Goal: Task Accomplishment & Management: Manage account settings

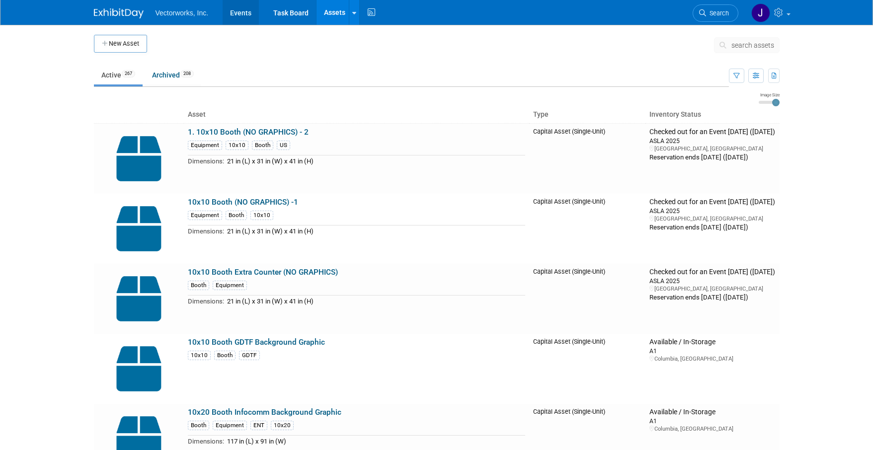
click at [250, 17] on link "Events" at bounding box center [240, 12] width 36 height 25
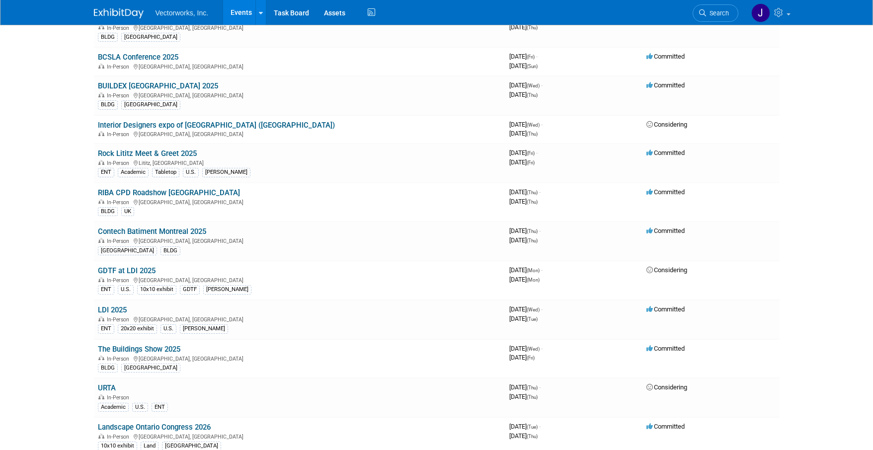
scroll to position [230, 0]
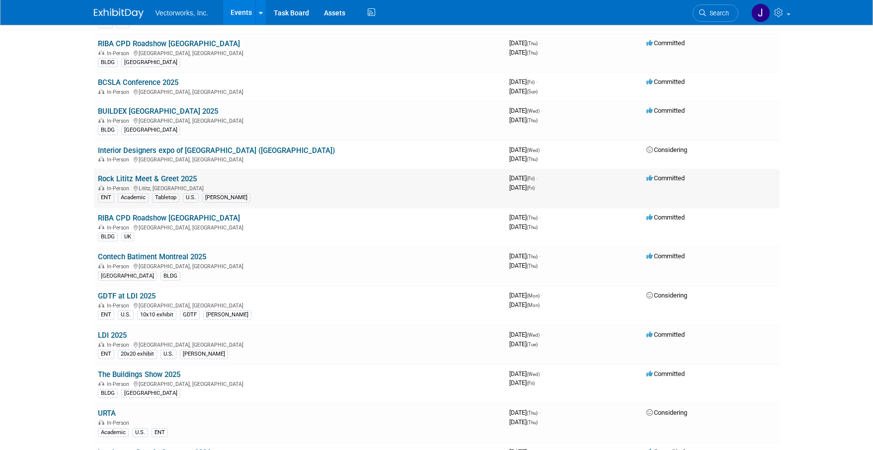
click at [136, 182] on link "Rock Lititz Meet & Greet 2025" at bounding box center [147, 178] width 99 height 9
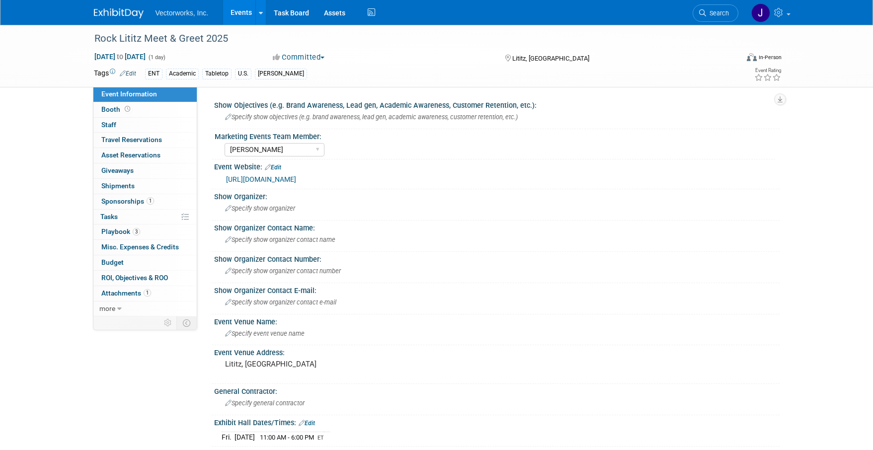
select select "[PERSON_NAME]"
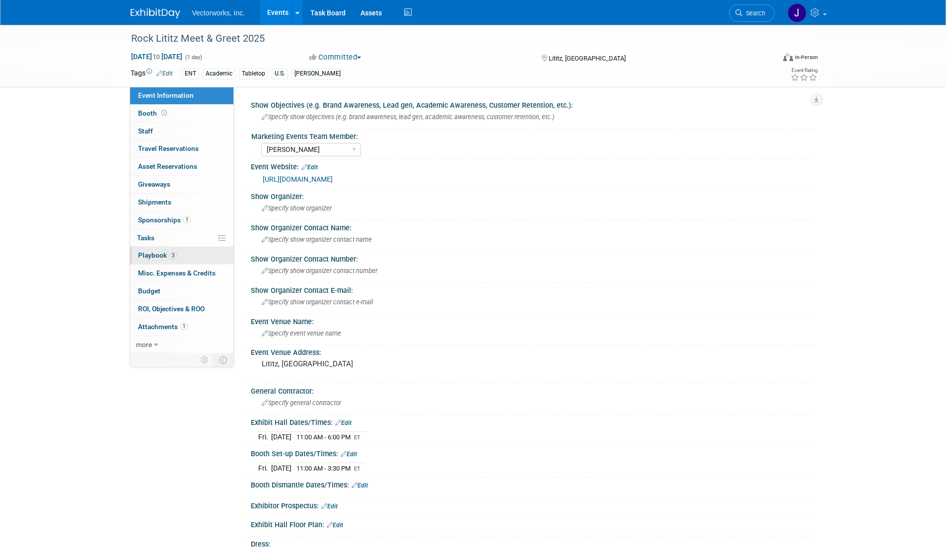
click at [154, 259] on span "Playbook 3" at bounding box center [157, 255] width 39 height 8
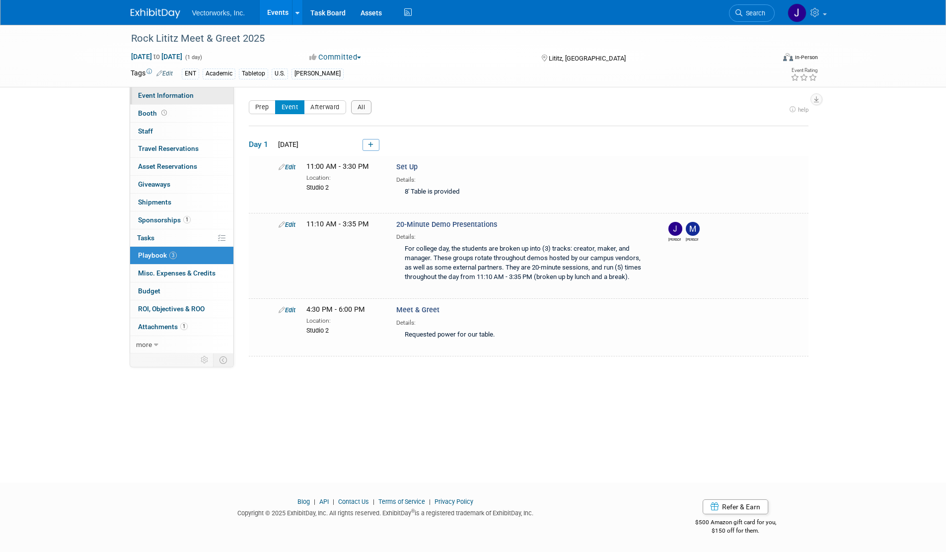
click at [150, 92] on span "Event Information" at bounding box center [166, 95] width 56 height 8
select select "Sarah Rose Angley"
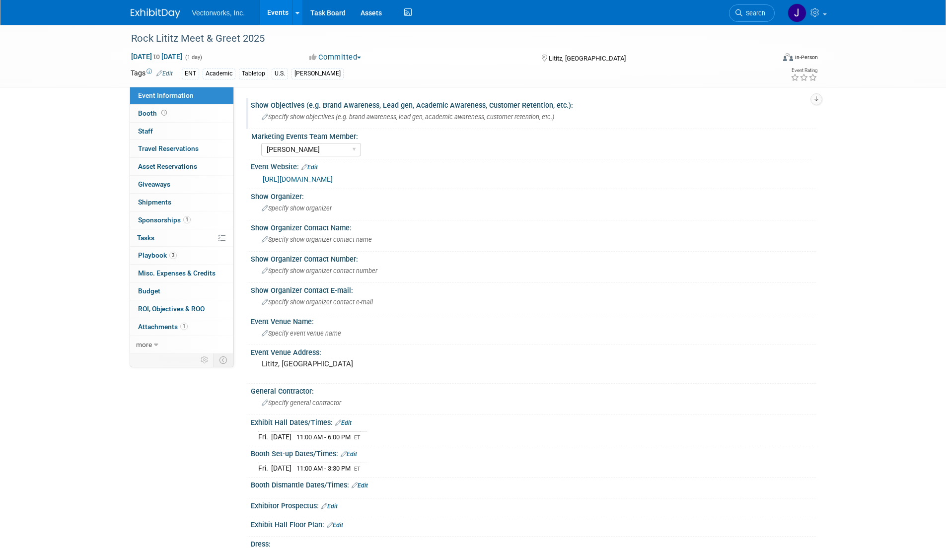
click at [265, 116] on icon at bounding box center [265, 117] width 6 height 6
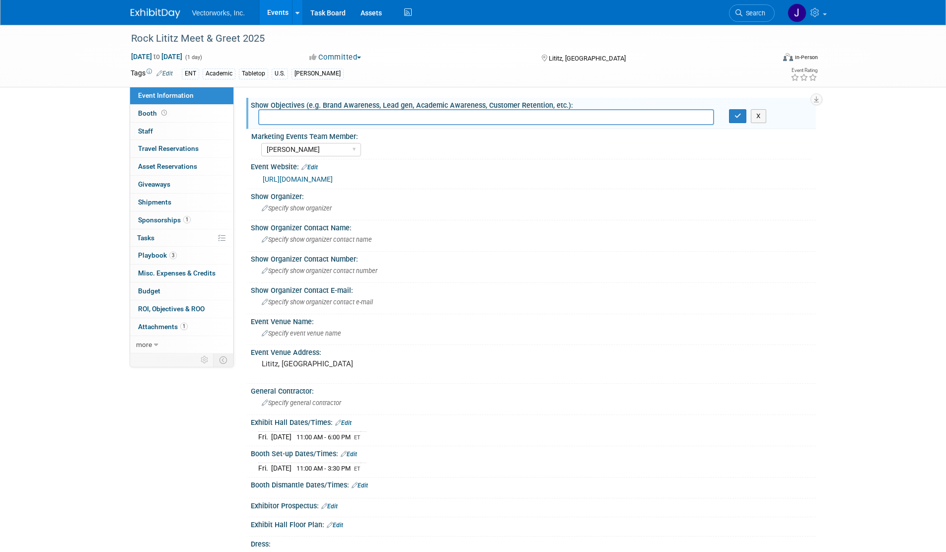
click at [268, 117] on input "text" at bounding box center [486, 116] width 456 height 15
type input "Lead gen"
click at [313, 211] on span "Specify show organizer" at bounding box center [297, 208] width 70 height 7
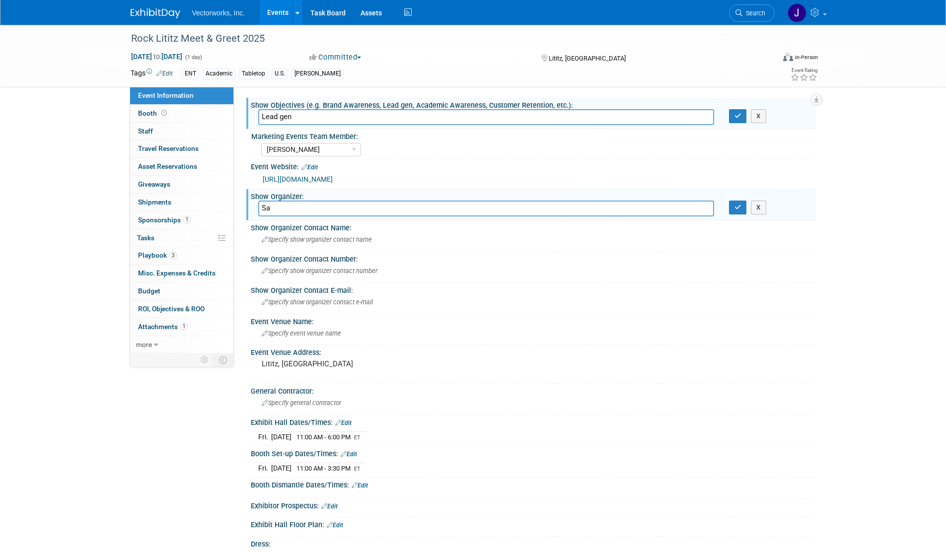
type input "S"
click at [143, 256] on span "Playbook 3" at bounding box center [157, 255] width 39 height 8
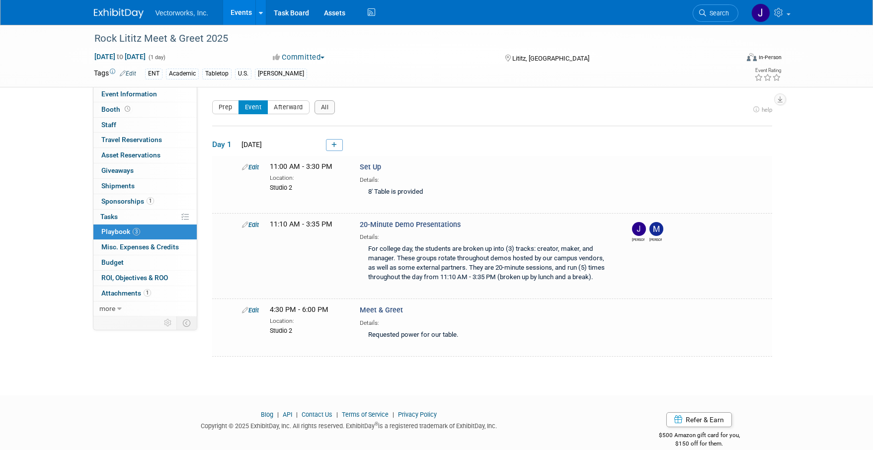
click at [117, 14] on img at bounding box center [119, 13] width 50 height 10
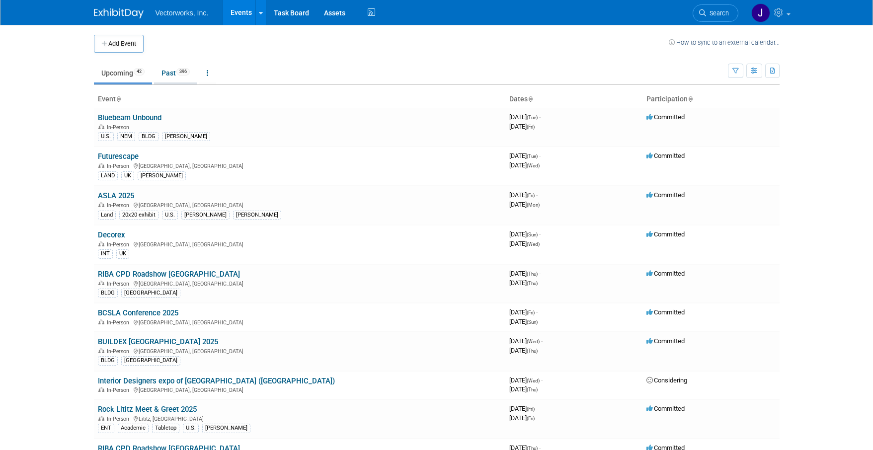
click at [167, 76] on link "Past 396" at bounding box center [175, 73] width 43 height 19
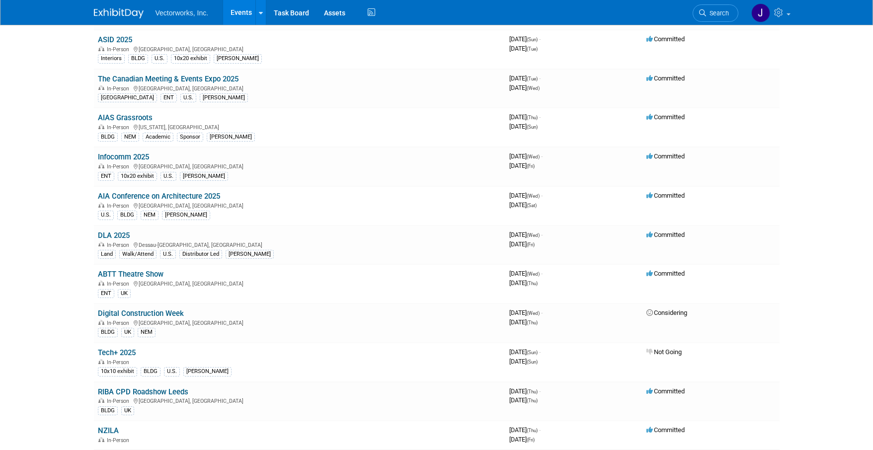
scroll to position [197, 0]
click at [170, 127] on div "In-Person Washington, DC" at bounding box center [299, 125] width 403 height 8
click at [161, 116] on td "AIAS Grassroots In-Person Washington, DC BLDG NEM Academic Sponsor Sarah" at bounding box center [299, 125] width 411 height 39
click at [130, 115] on link "AIAS Grassroots" at bounding box center [125, 116] width 55 height 9
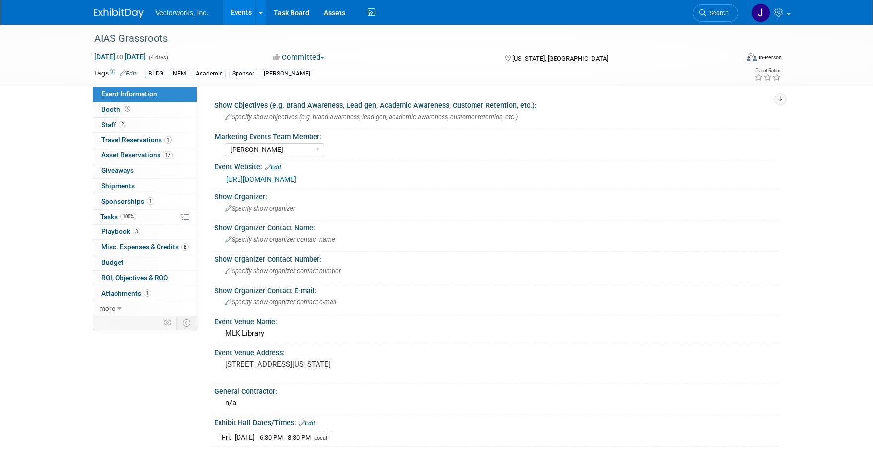
select select "Sarah Rose Angley"
click at [110, 152] on span "Asset Reservations 17" at bounding box center [137, 155] width 72 height 8
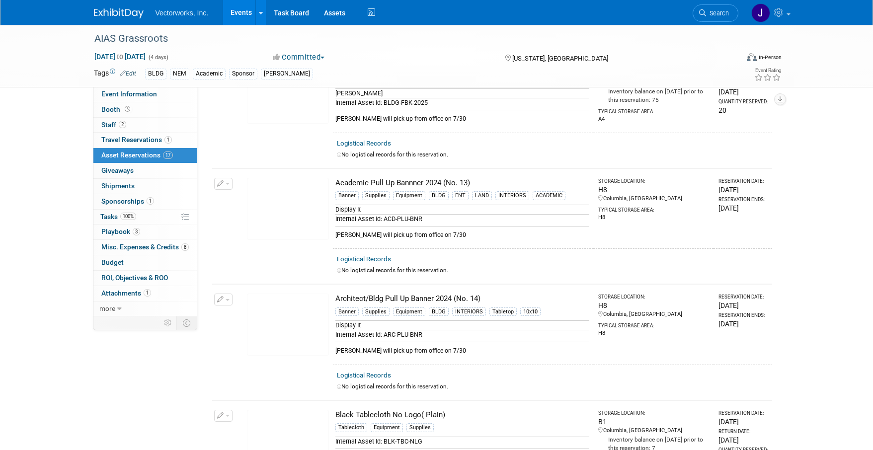
scroll to position [59, 0]
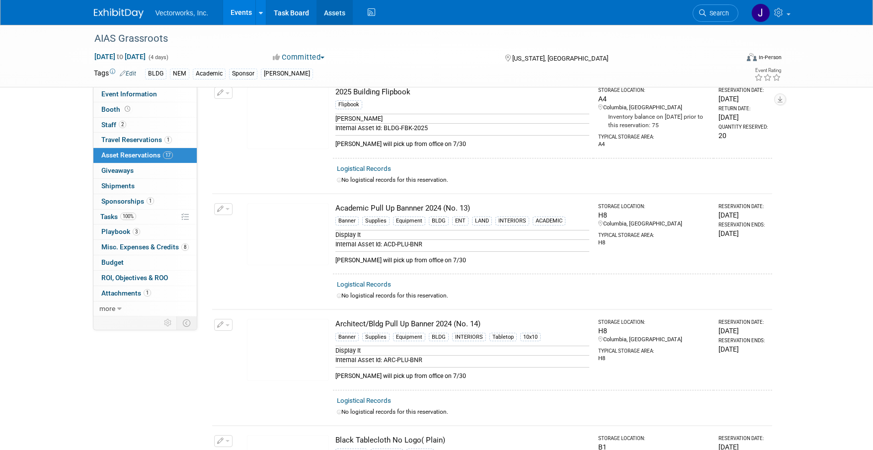
click at [333, 16] on link "Assets" at bounding box center [334, 12] width 36 height 25
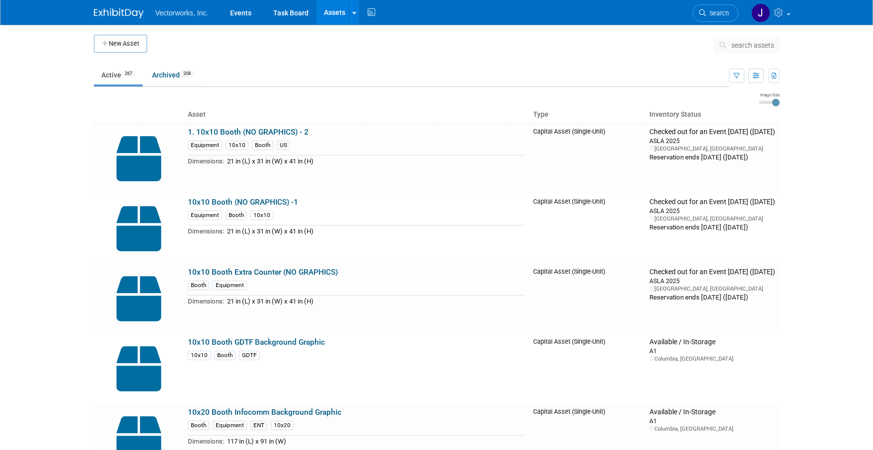
click at [734, 45] on span "search assets" at bounding box center [752, 45] width 43 height 8
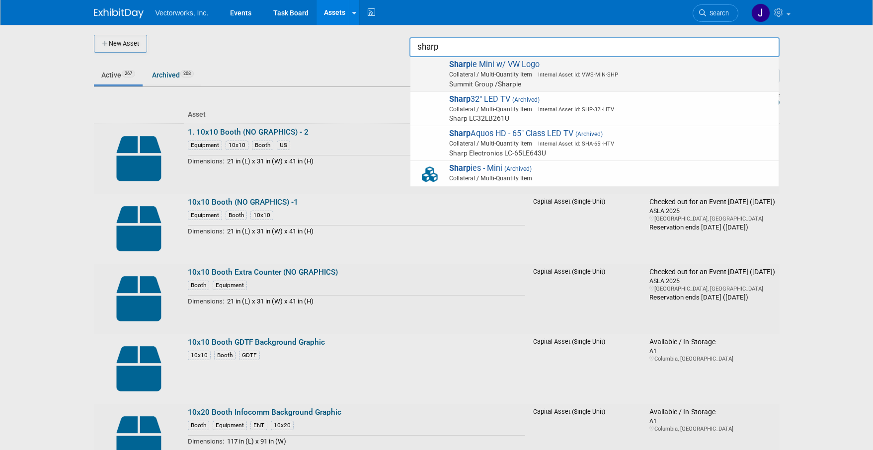
click at [558, 78] on span "Collateral / Multi-Quantity Item Internal Asset Id: VWS-MIN-SHP" at bounding box center [595, 74] width 355 height 9
type input "Sharpie Mini w/ VW Logo"
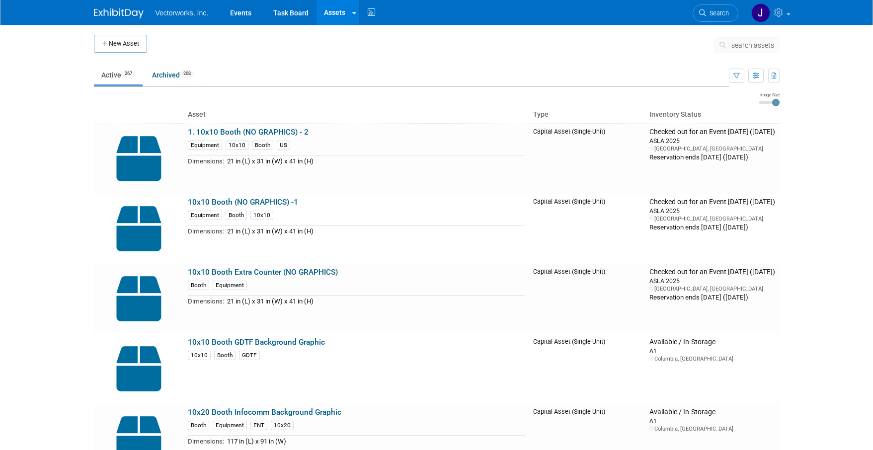
click at [741, 45] on span "search assets" at bounding box center [752, 45] width 43 height 8
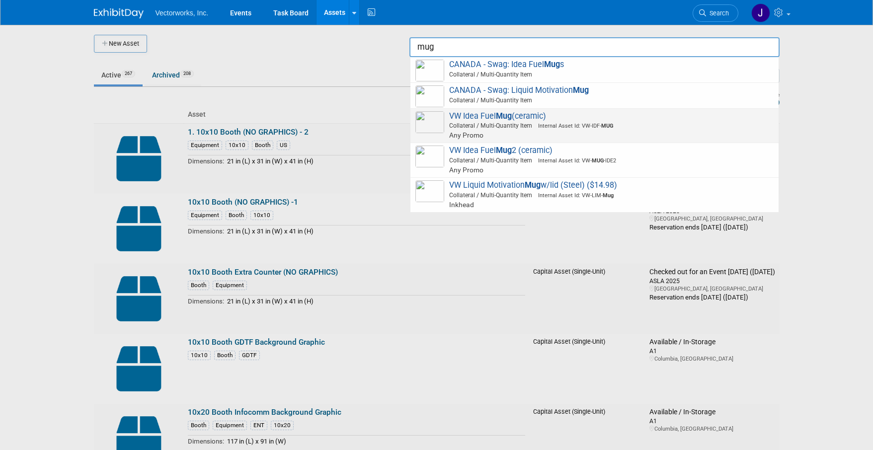
click at [615, 128] on span "Collateral / Multi-Quantity Item Internal Asset Id: VW-IDF- MUG" at bounding box center [595, 125] width 355 height 9
type input "VW Idea Fuel Mug (ceramic)"
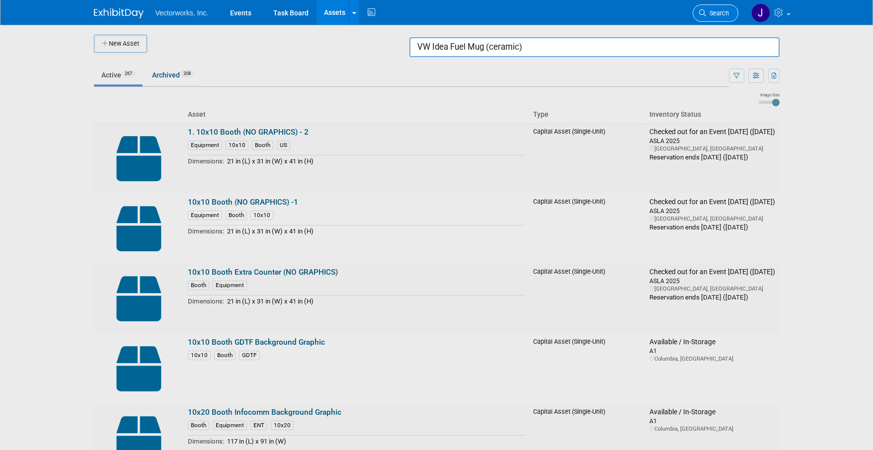
click at [728, 10] on link "Search" at bounding box center [715, 12] width 46 height 17
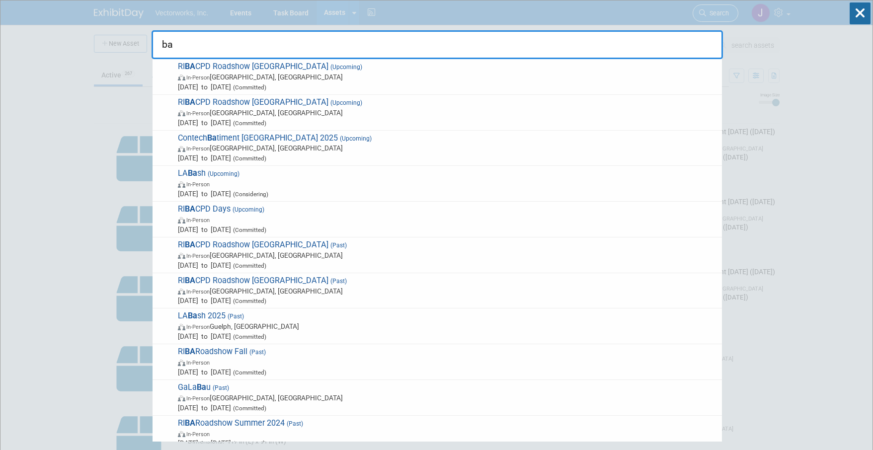
type input "b"
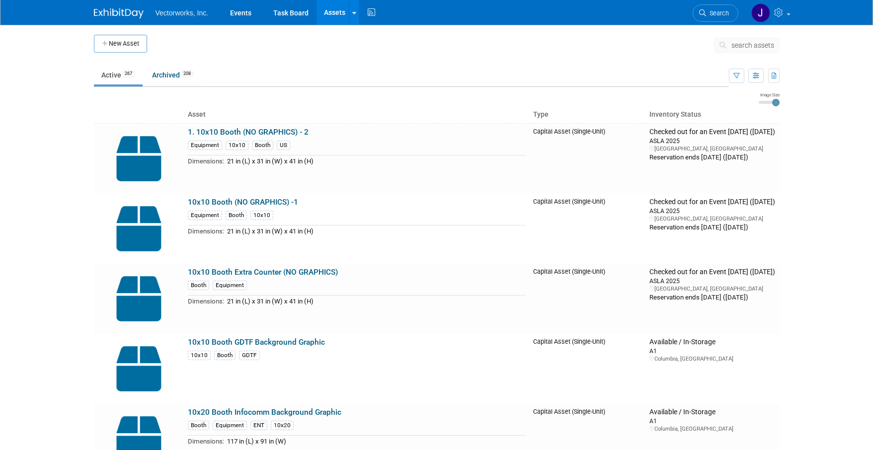
click at [752, 48] on span "search assets" at bounding box center [752, 45] width 43 height 8
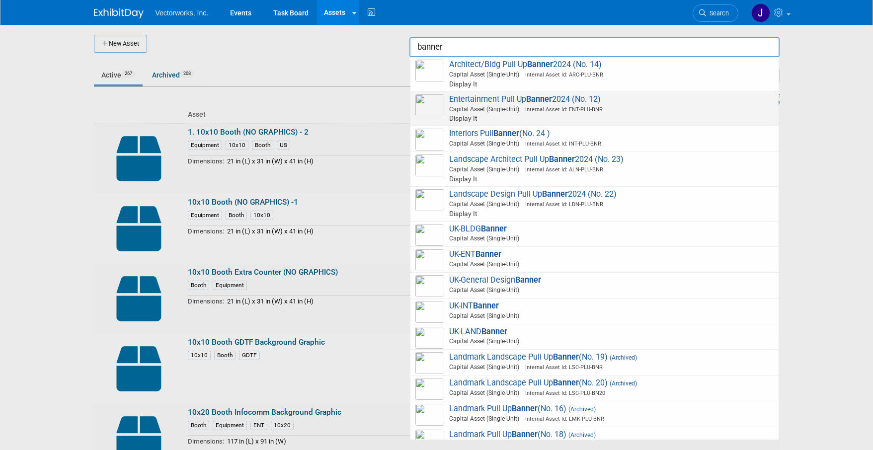
click at [542, 102] on strong "Banner" at bounding box center [539, 98] width 26 height 9
type input "Entertainment Pull Up Banner 2024 (No. 12)"
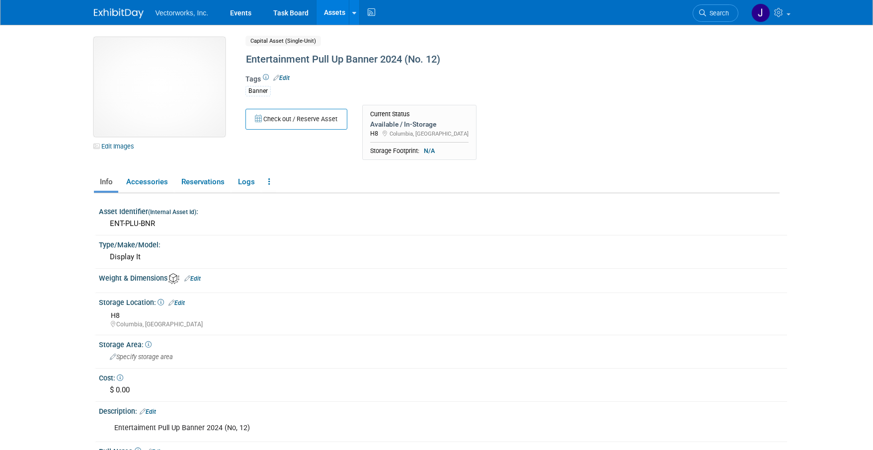
click at [161, 78] on img at bounding box center [159, 86] width 131 height 99
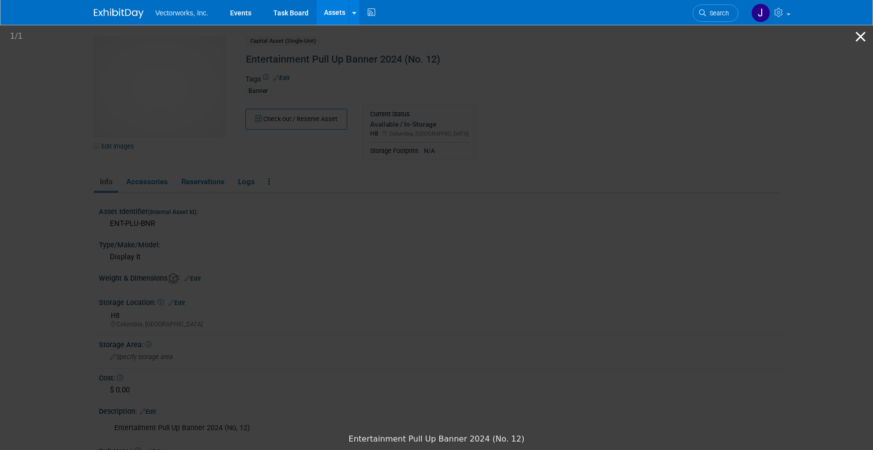
click at [861, 34] on button "Close gallery" at bounding box center [860, 36] width 25 height 23
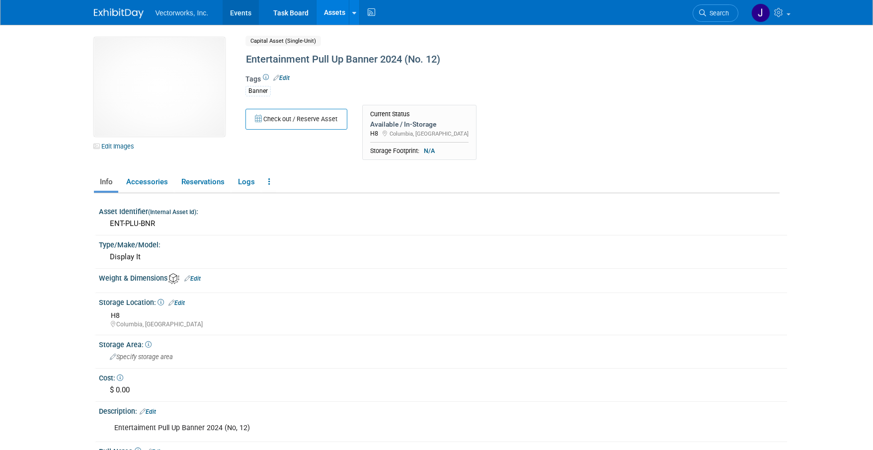
click at [241, 15] on link "Events" at bounding box center [240, 12] width 36 height 25
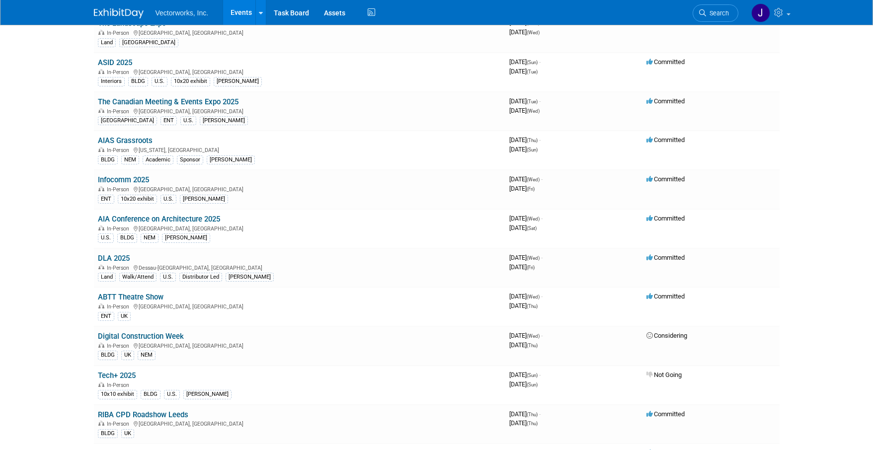
scroll to position [175, 0]
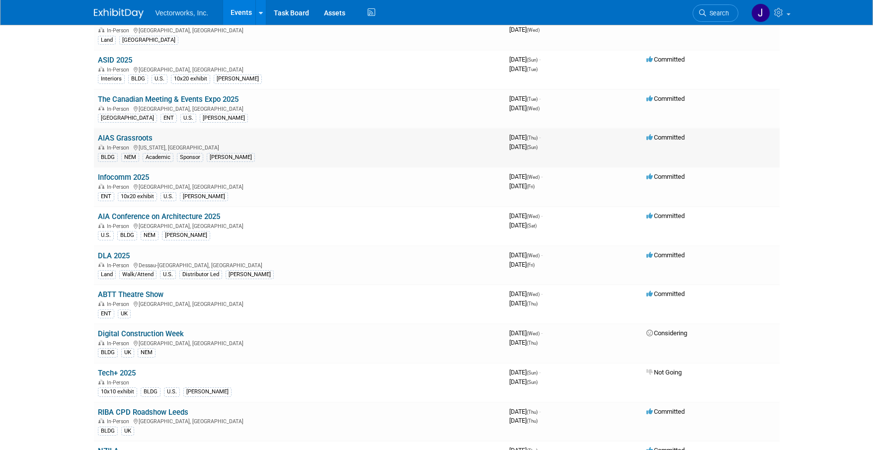
click at [133, 137] on link "AIAS Grassroots" at bounding box center [125, 138] width 55 height 9
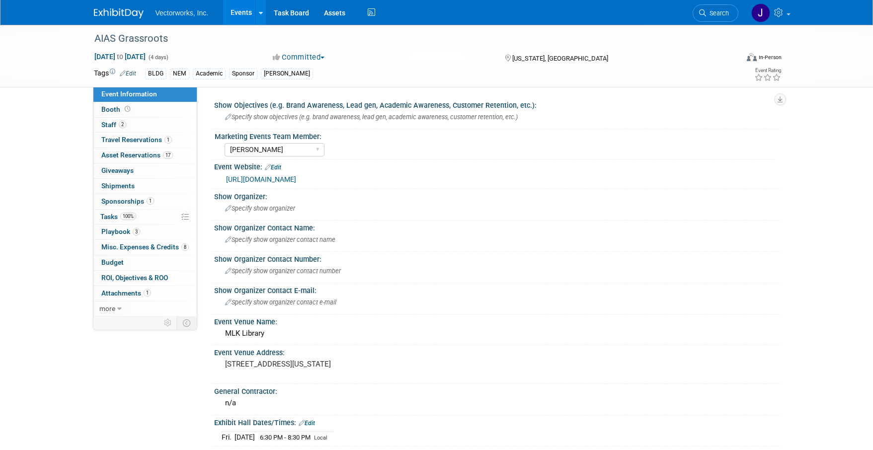
select select "Sarah Rose Angley"
click at [118, 152] on span "Asset Reservations 17" at bounding box center [137, 155] width 72 height 8
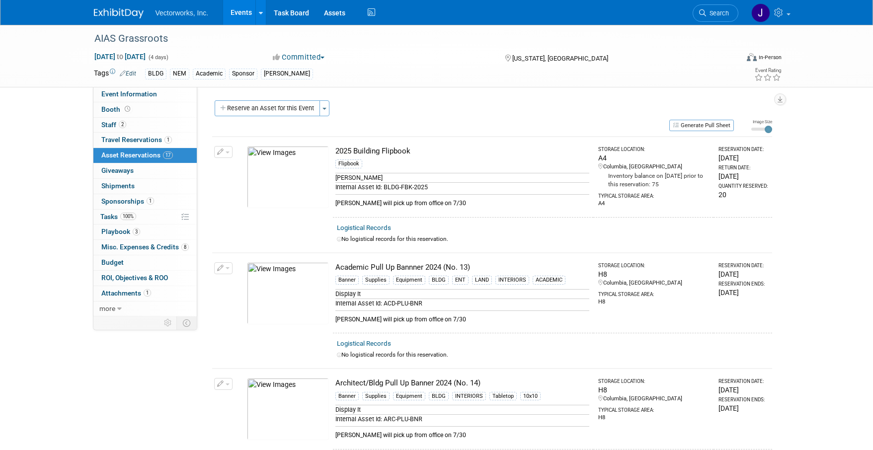
click at [246, 14] on link "Events" at bounding box center [241, 12] width 36 height 25
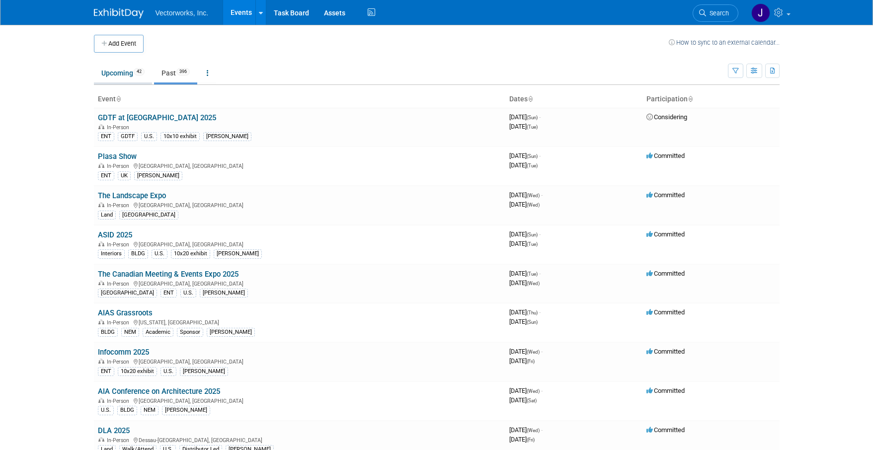
click at [110, 76] on link "Upcoming 42" at bounding box center [123, 73] width 58 height 19
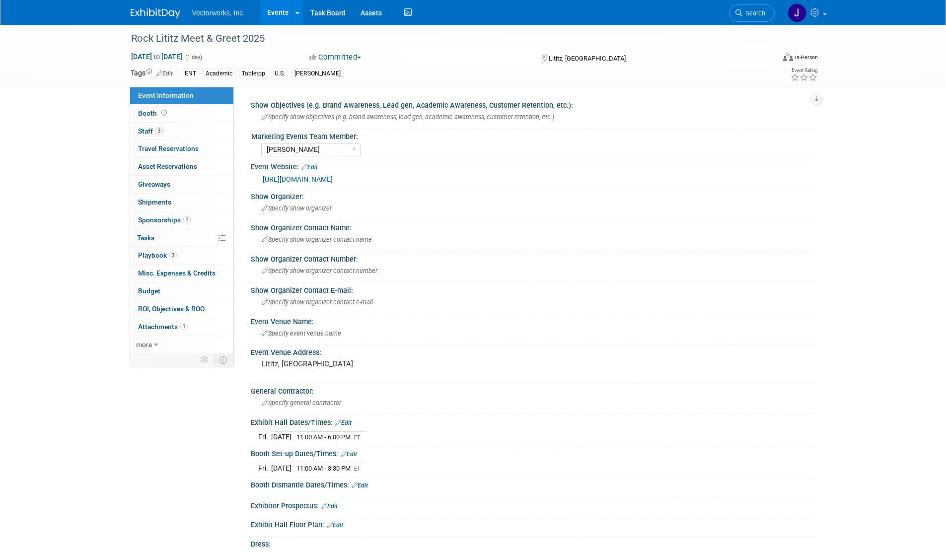
select select "[PERSON_NAME]"
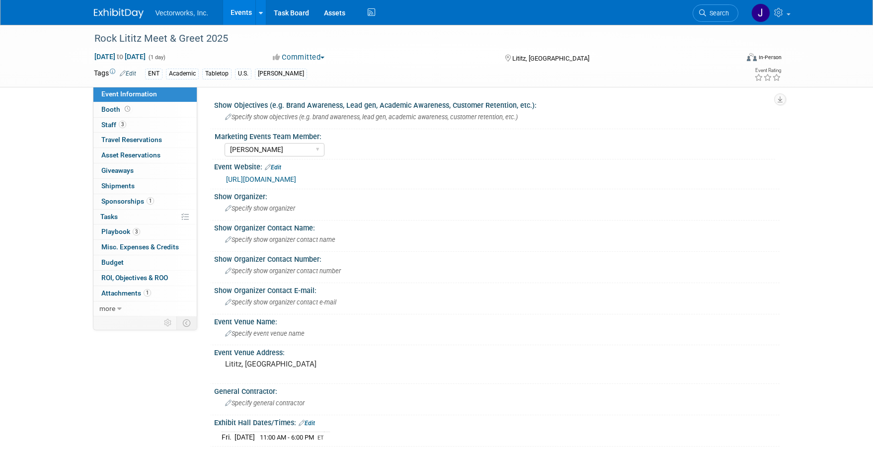
select select "[PERSON_NAME]"
click at [114, 227] on span "Playbook 3" at bounding box center [120, 231] width 39 height 8
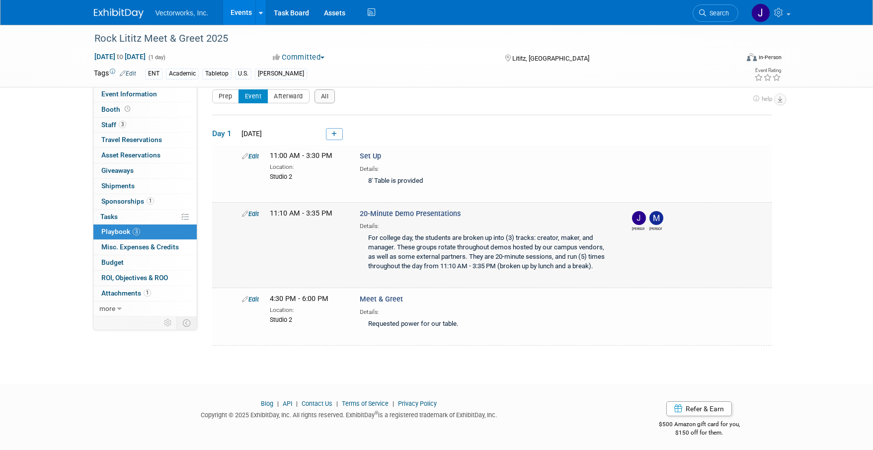
scroll to position [13, 0]
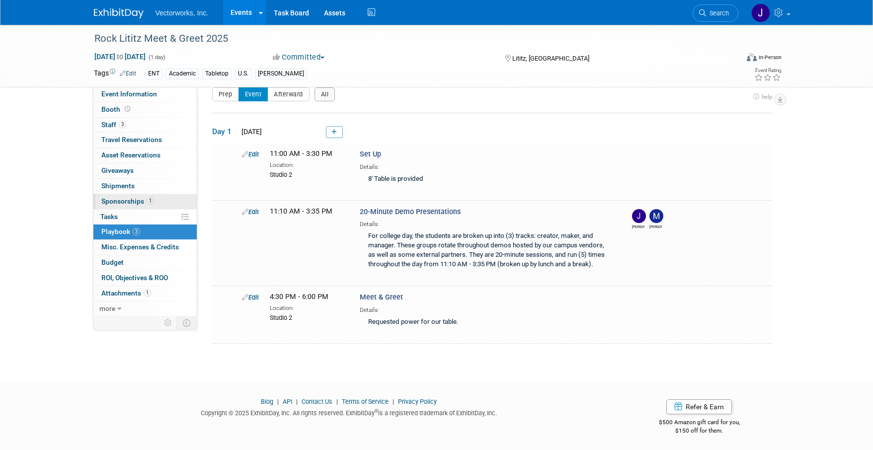
click at [120, 201] on span "Sponsorships 1" at bounding box center [127, 201] width 53 height 8
